Goal: Find specific page/section: Find specific page/section

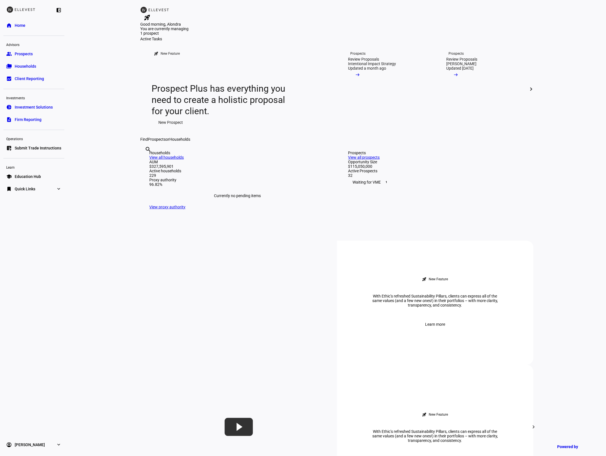
click at [44, 189] on link "bookmark Quick Links expand_more" at bounding box center [33, 188] width 61 height 11
click at [30, 202] on span "Firm Report" at bounding box center [25, 201] width 21 height 6
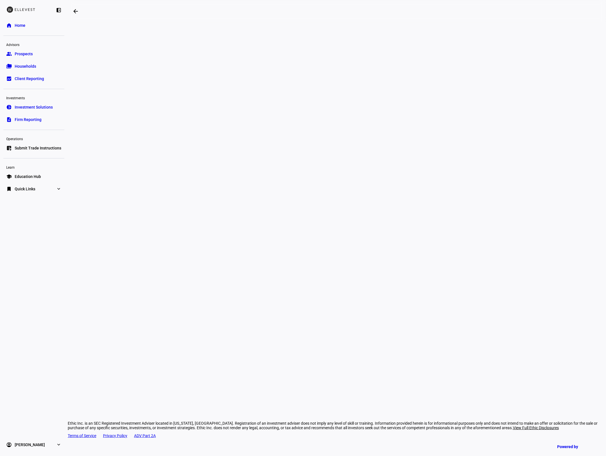
click at [87, 134] on div "arrow_backwards Ethic Inc. is an SEC Registered Investment Adviser located in N…" at bounding box center [337, 228] width 538 height 456
click at [34, 191] on span "Quick Links" at bounding box center [25, 189] width 21 height 6
click at [37, 205] on plt-menu-item "Firm Report" at bounding box center [35, 200] width 50 height 11
click at [33, 204] on link "Firm Report" at bounding box center [25, 200] width 30 height 11
click at [506, 176] on div "arrow_backwards Ethic Inc. is an SEC Registered Investment Adviser located in N…" at bounding box center [337, 228] width 538 height 456
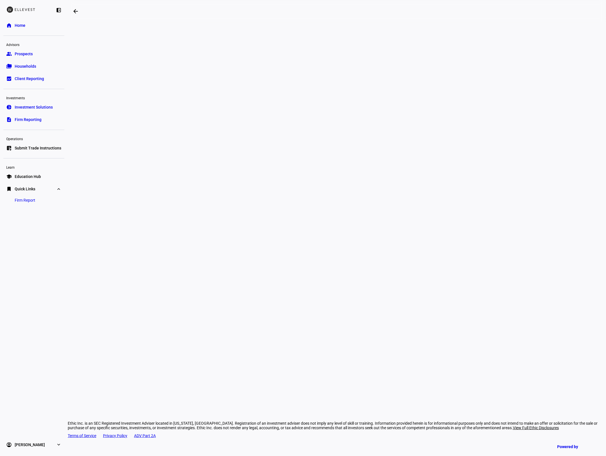
click at [505, 177] on div "arrow_backwards Ethic Inc. is an SEC Registered Investment Adviser located in N…" at bounding box center [337, 228] width 538 height 456
click at [483, 186] on div "arrow_backwards Ethic Inc. is an SEC Registered Investment Adviser located in N…" at bounding box center [337, 228] width 538 height 456
click at [19, 27] on span "Home" at bounding box center [20, 26] width 11 height 6
